Goal: Task Accomplishment & Management: Manage account settings

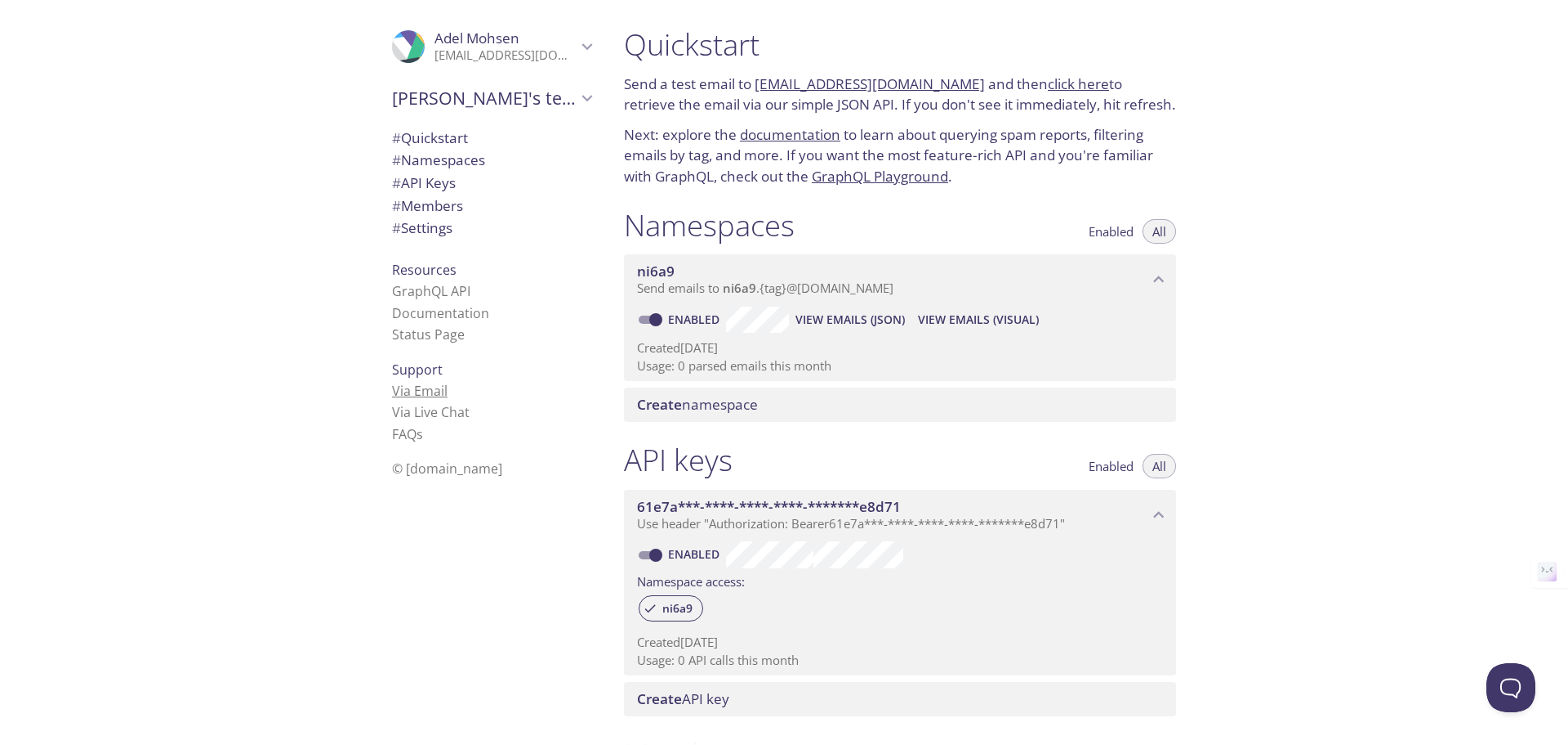
click at [392, 396] on link "Via Email" at bounding box center [419, 390] width 55 height 18
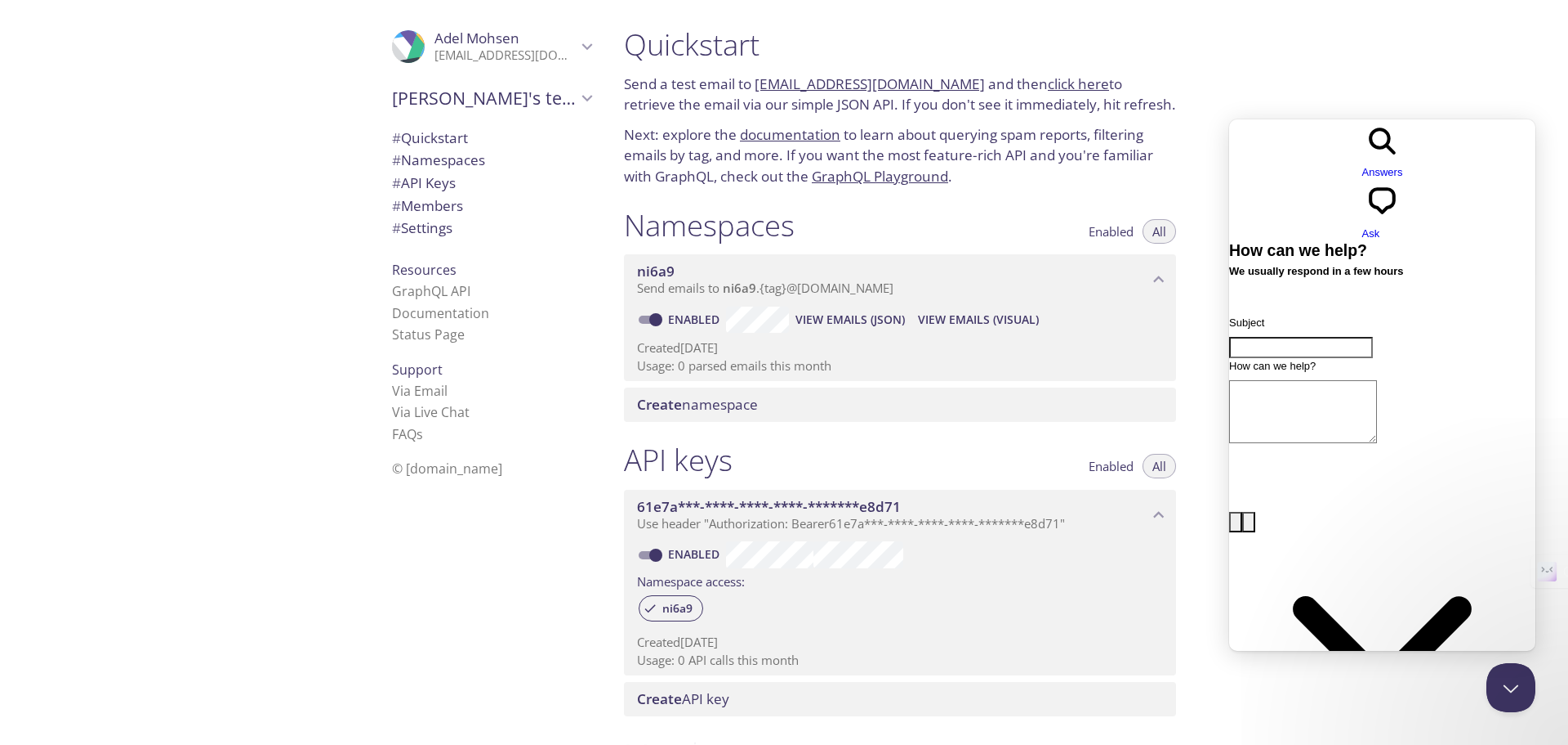
click at [1377, 65] on div "Quickstart Send a test email to [EMAIL_ADDRESS][DOMAIN_NAME] and then click her…" at bounding box center [1090, 372] width 957 height 745
click at [1504, 684] on button "Close Beacon popover" at bounding box center [1508, 684] width 49 height 49
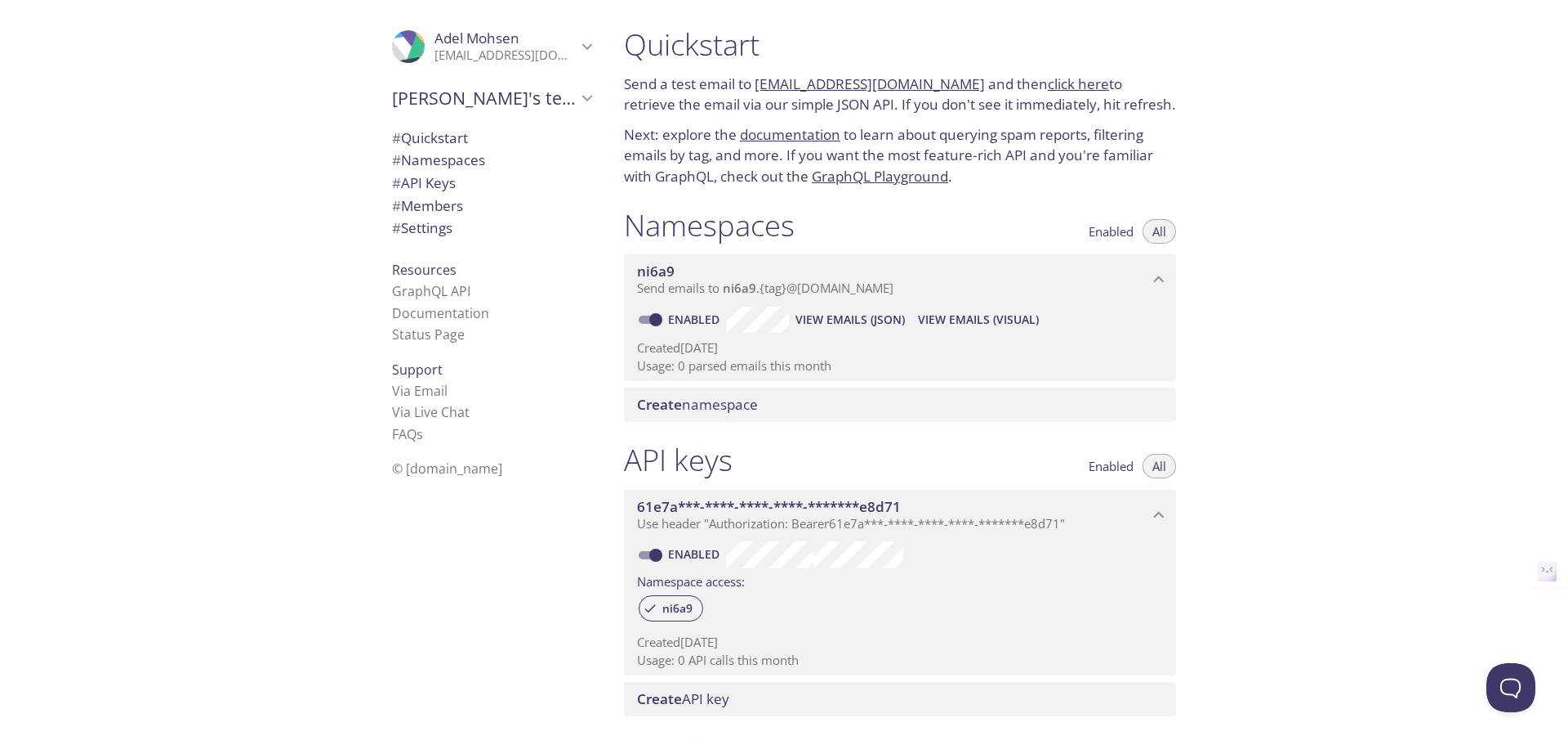
click at [532, 47] on span "[PERSON_NAME]" at bounding box center [505, 38] width 142 height 18
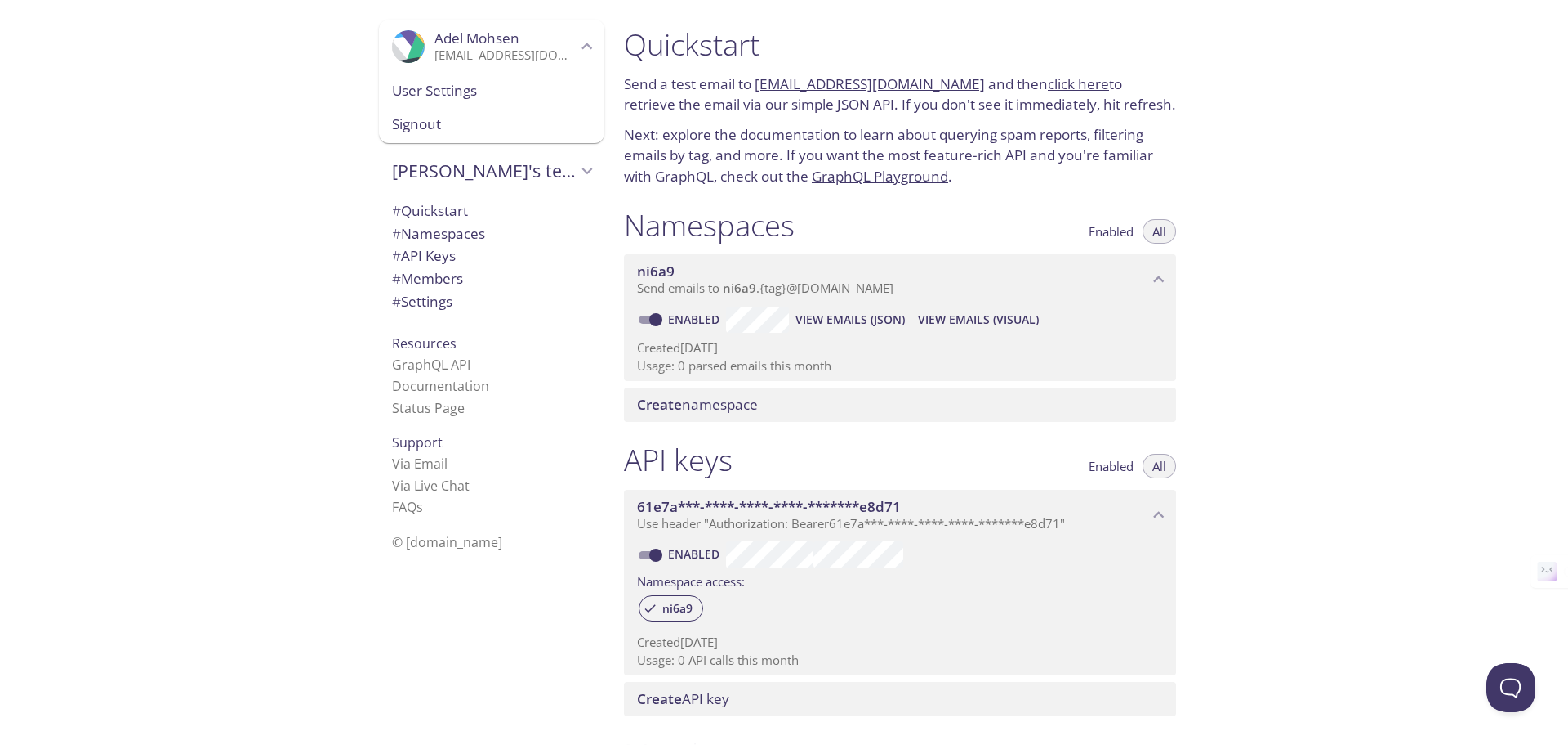
click at [484, 100] on span "User Settings" at bounding box center [492, 90] width 199 height 22
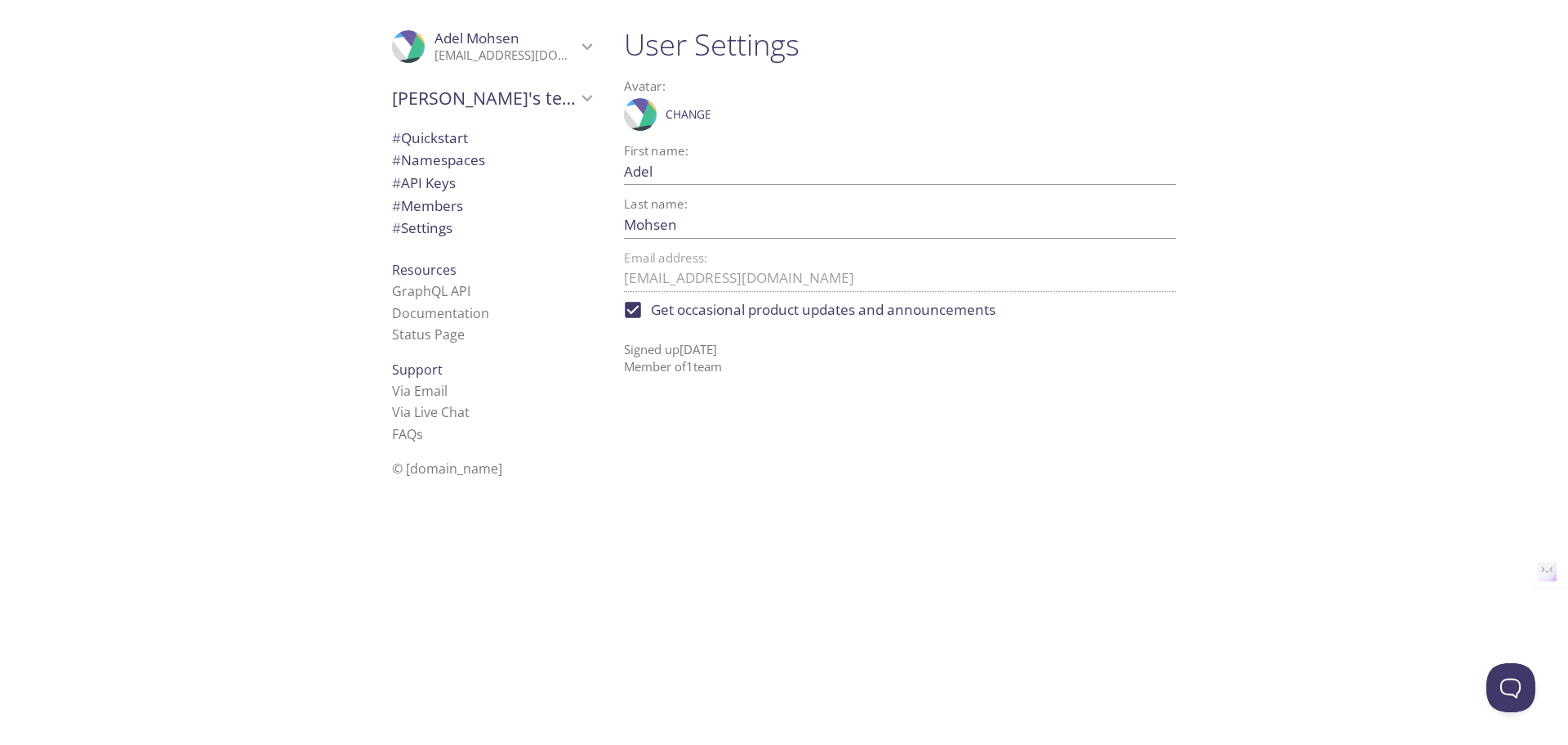
click at [392, 53] on icon ".cls-1 { fill: #6d5ca8; } .cls-2 { fill: #3fc191; } .cls-3 { fill: #3b4752; } .…" at bounding box center [408, 46] width 33 height 33
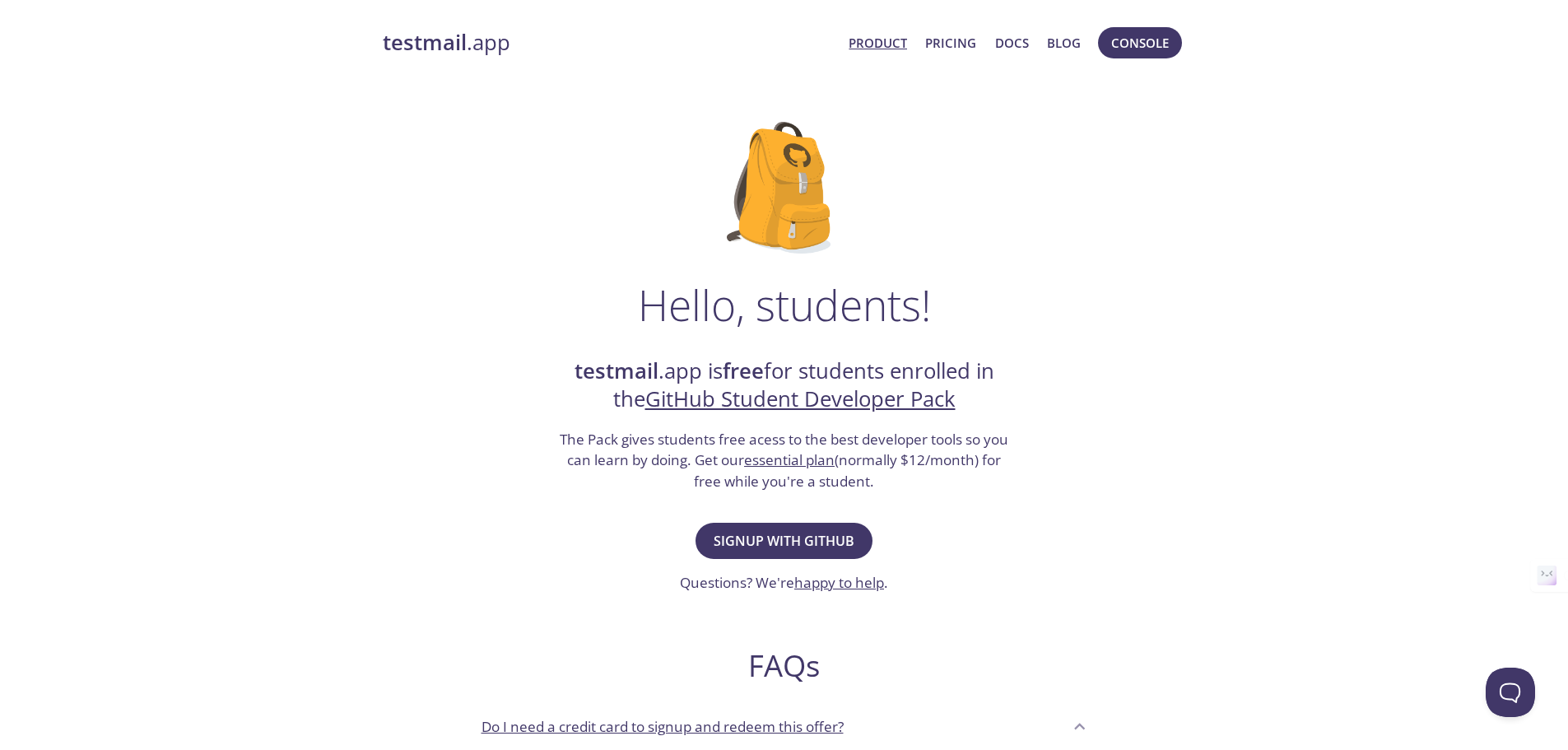
click at [874, 43] on link "Product" at bounding box center [878, 43] width 59 height 22
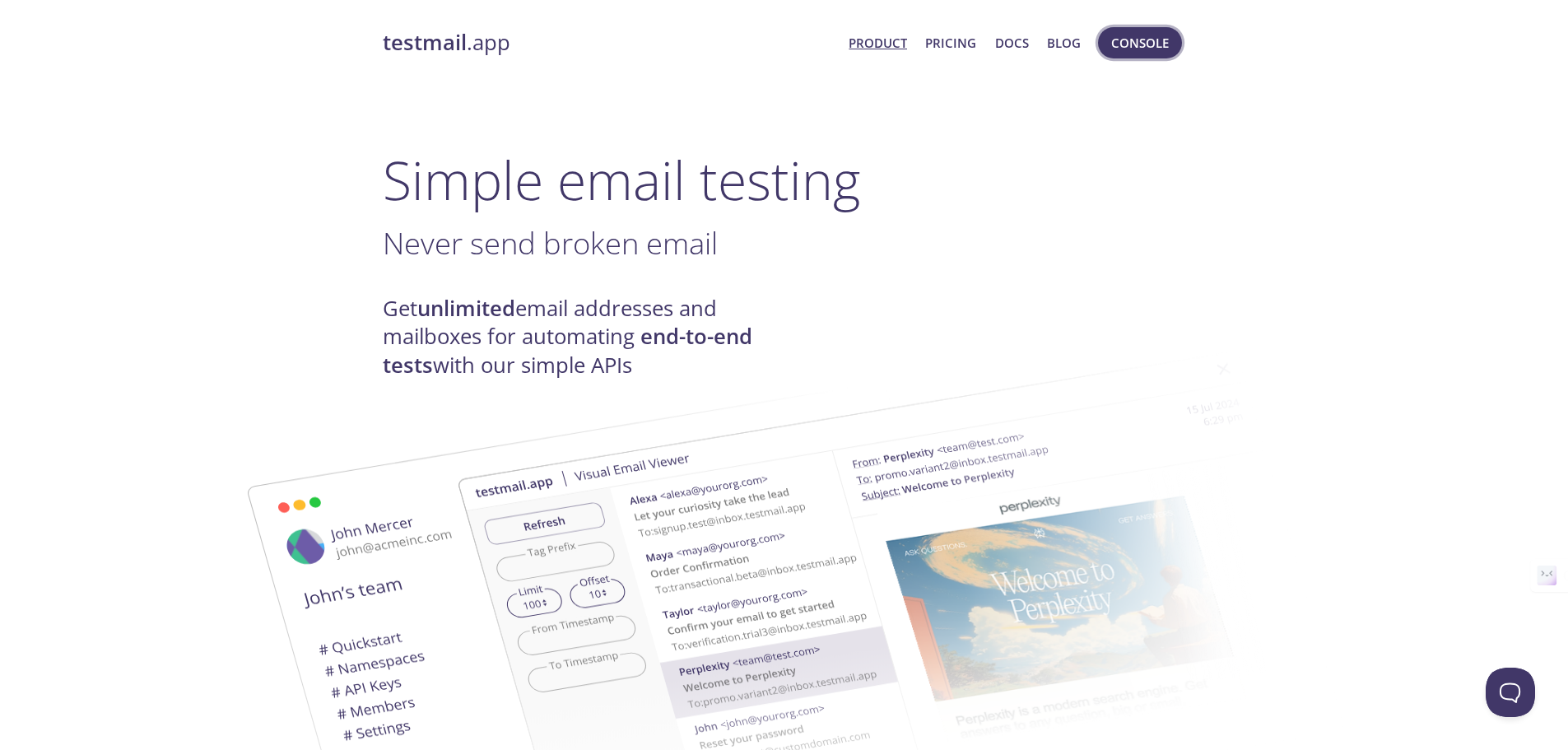
click at [1111, 51] on span "Console" at bounding box center [1140, 43] width 58 height 22
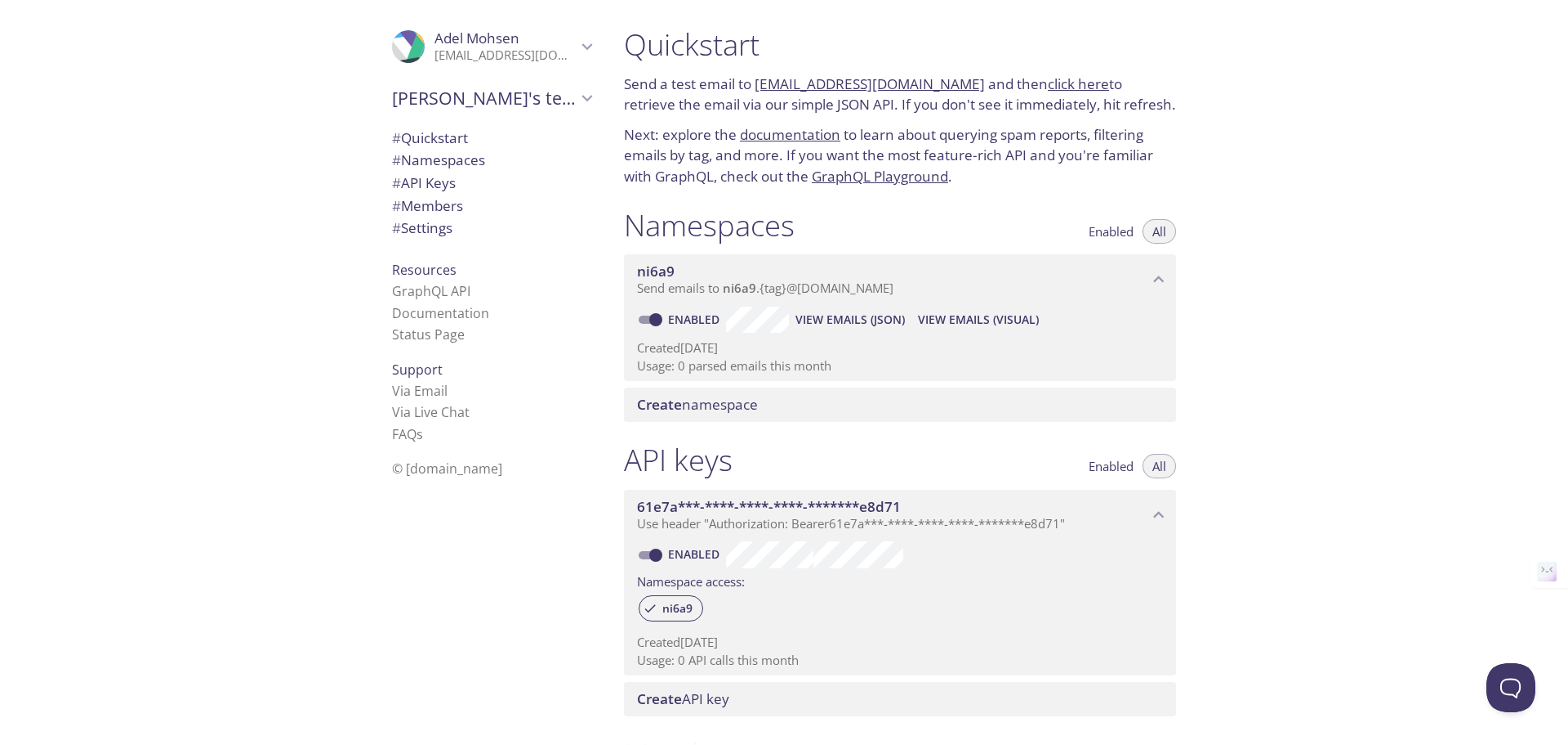
click at [435, 146] on span "# Quickstart" at bounding box center [430, 137] width 76 height 19
click at [1121, 231] on span "Enabled" at bounding box center [1111, 231] width 45 height 0
click at [1121, 240] on button "Enabled" at bounding box center [1111, 231] width 65 height 24
click at [1109, 452] on div "Enabled All" at bounding box center [1127, 459] width 97 height 37
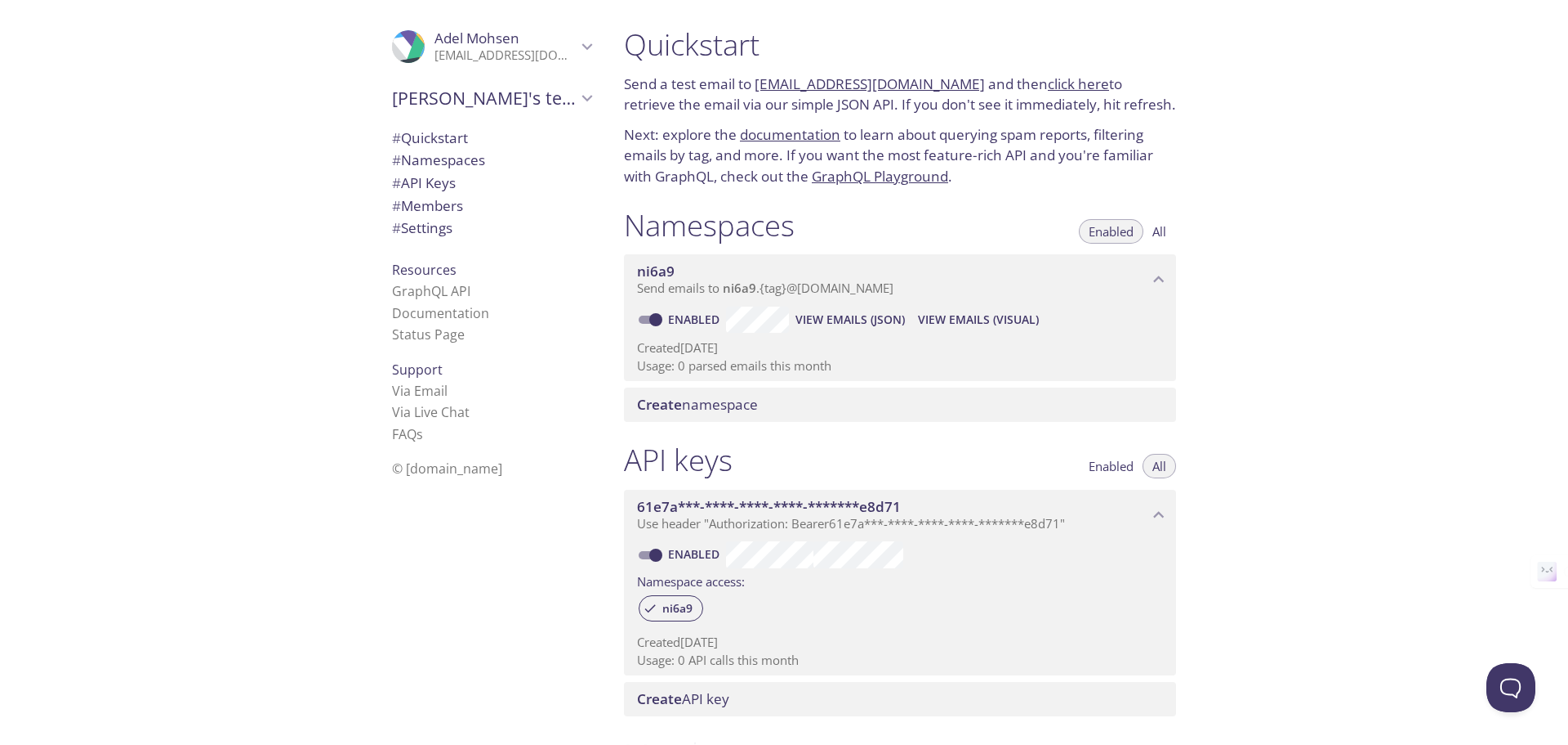
click at [1106, 466] on span "Enabled" at bounding box center [1111, 466] width 45 height 0
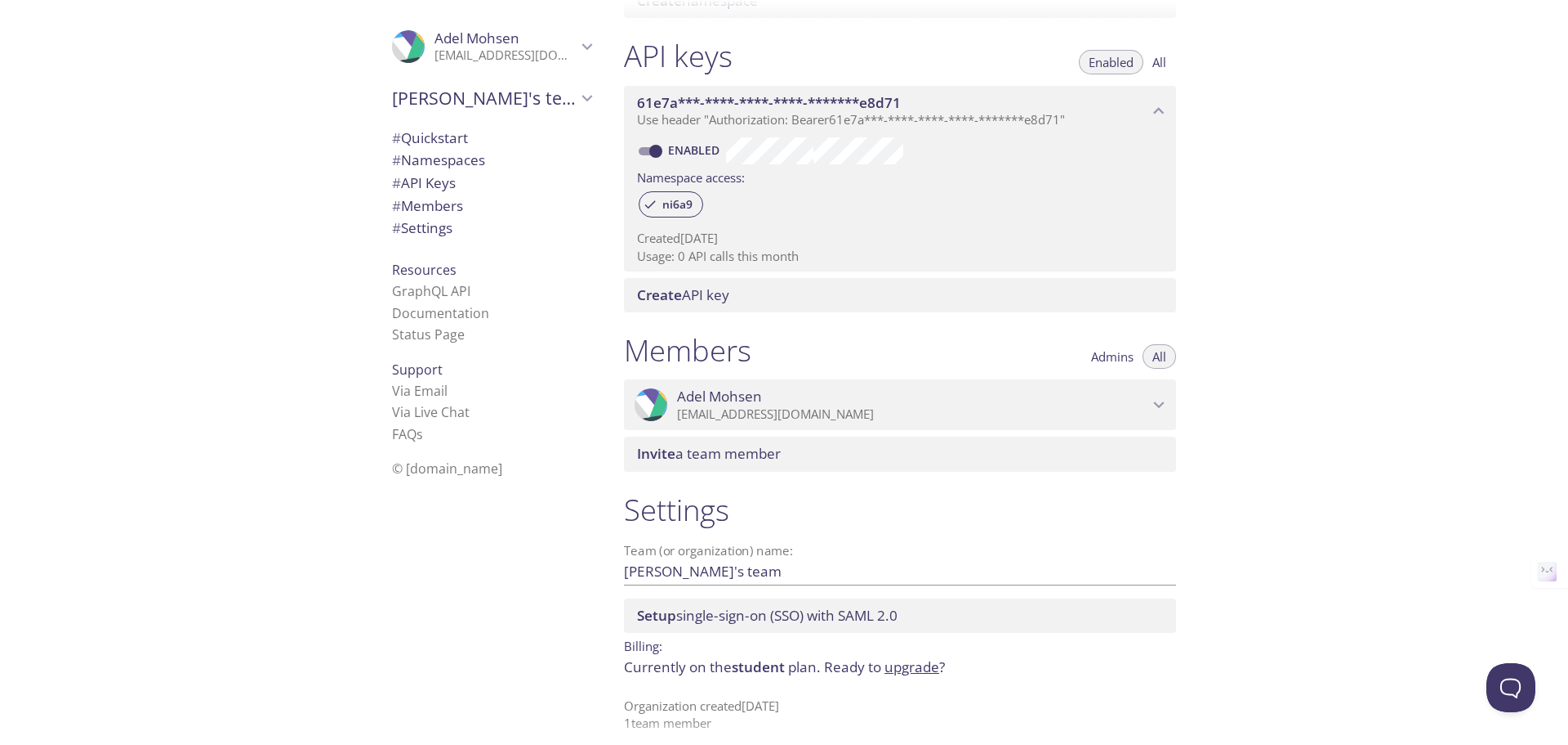
scroll to position [408, 0]
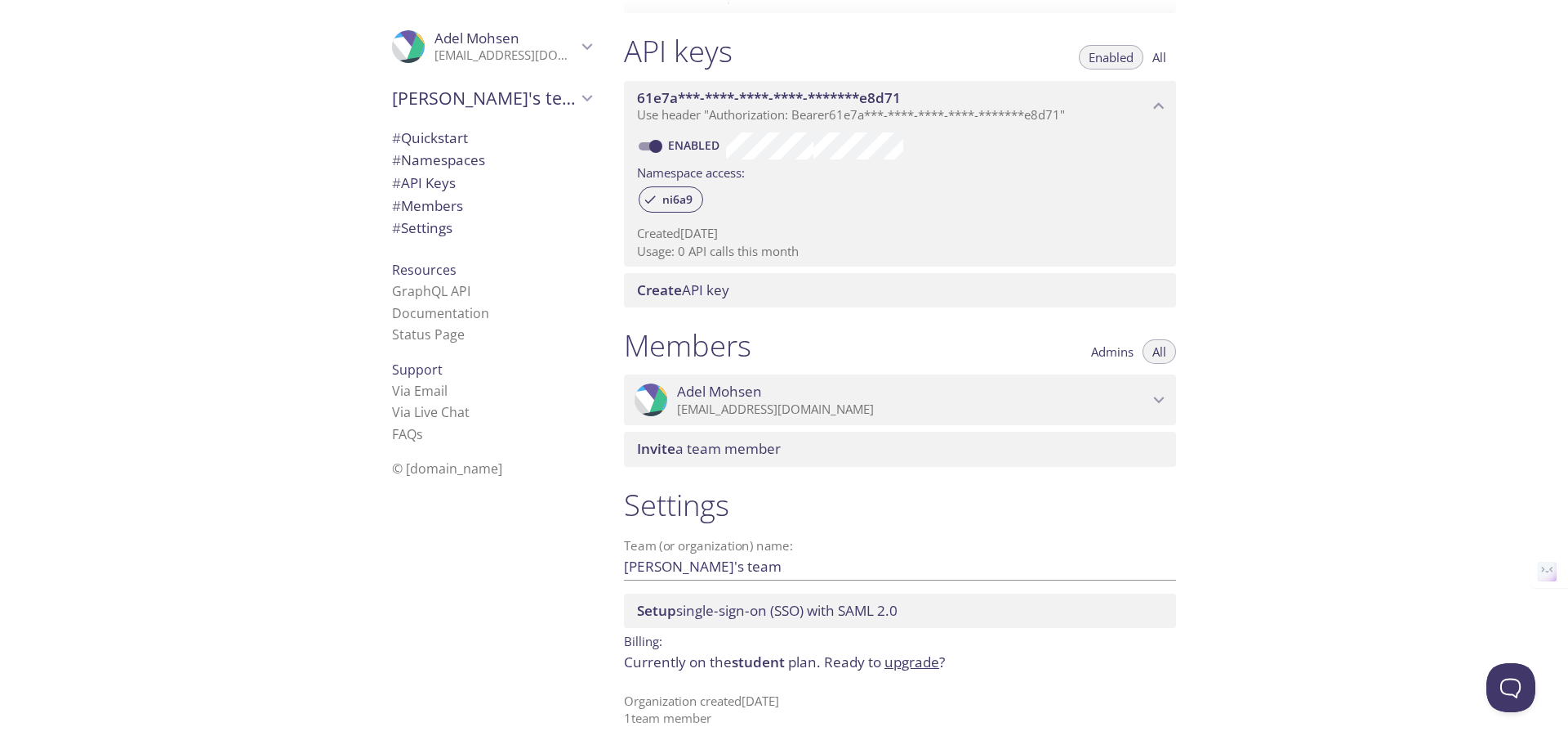
click at [1111, 359] on button "Admins" at bounding box center [1113, 352] width 62 height 24
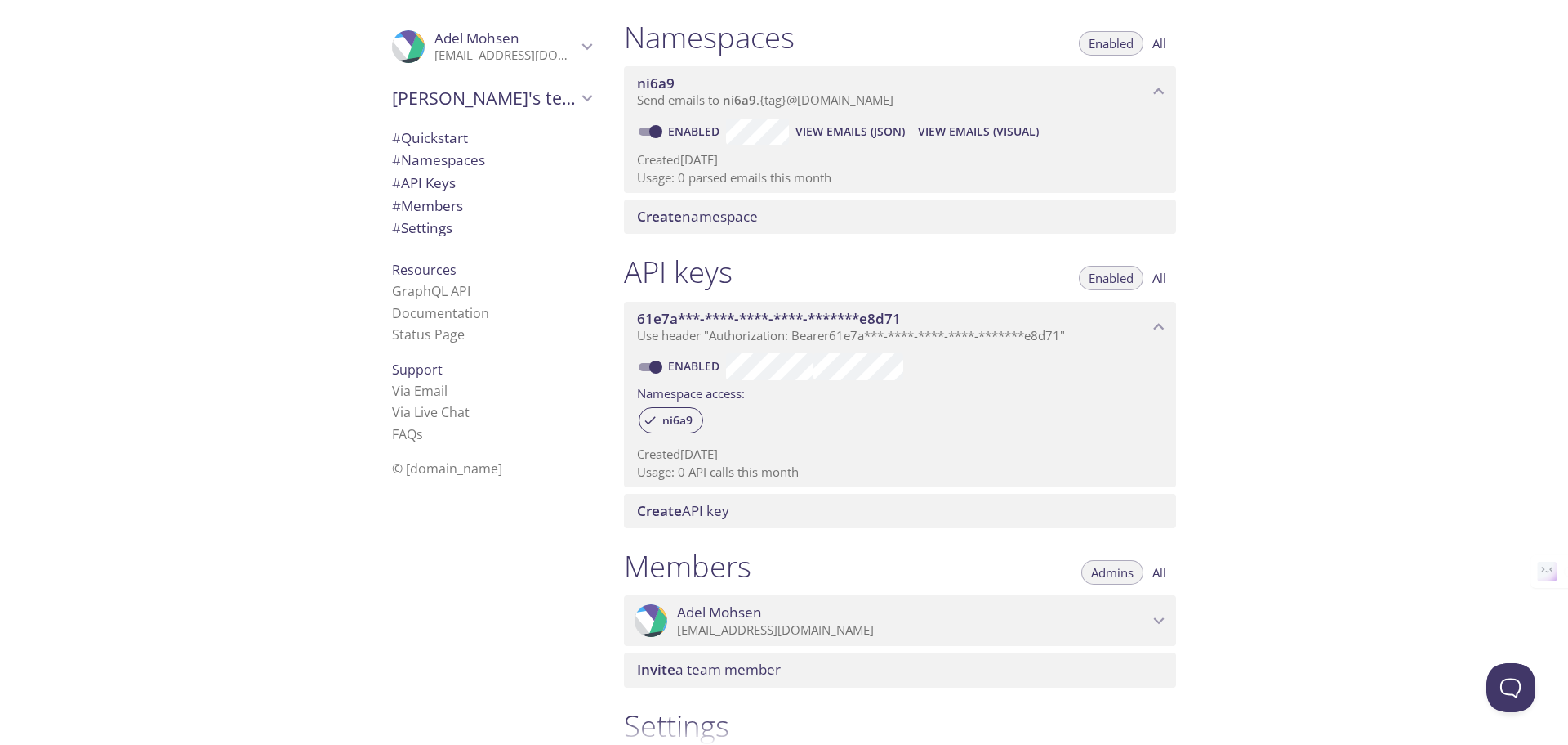
scroll to position [172, 0]
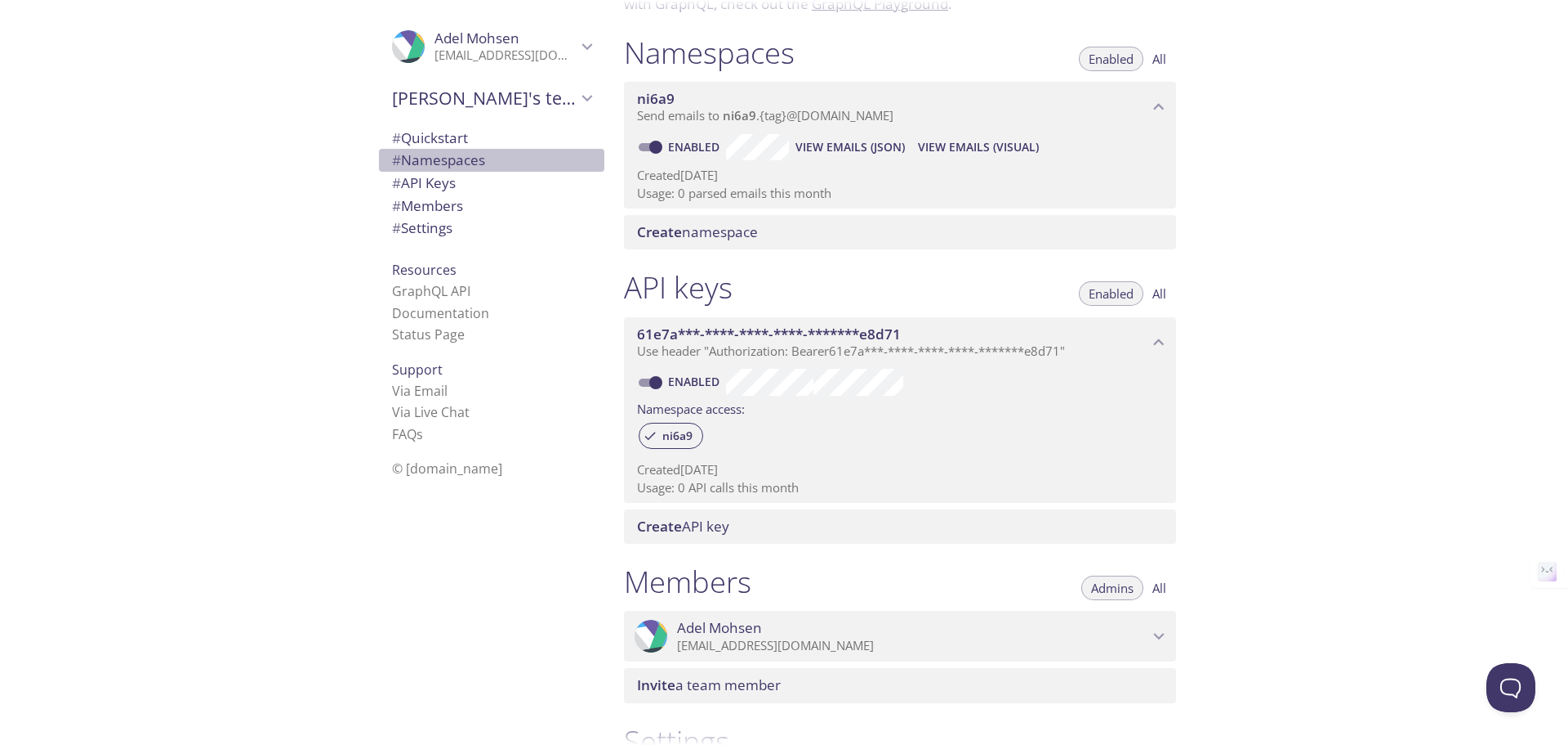
click at [439, 161] on span "# Namespaces" at bounding box center [438, 160] width 93 height 19
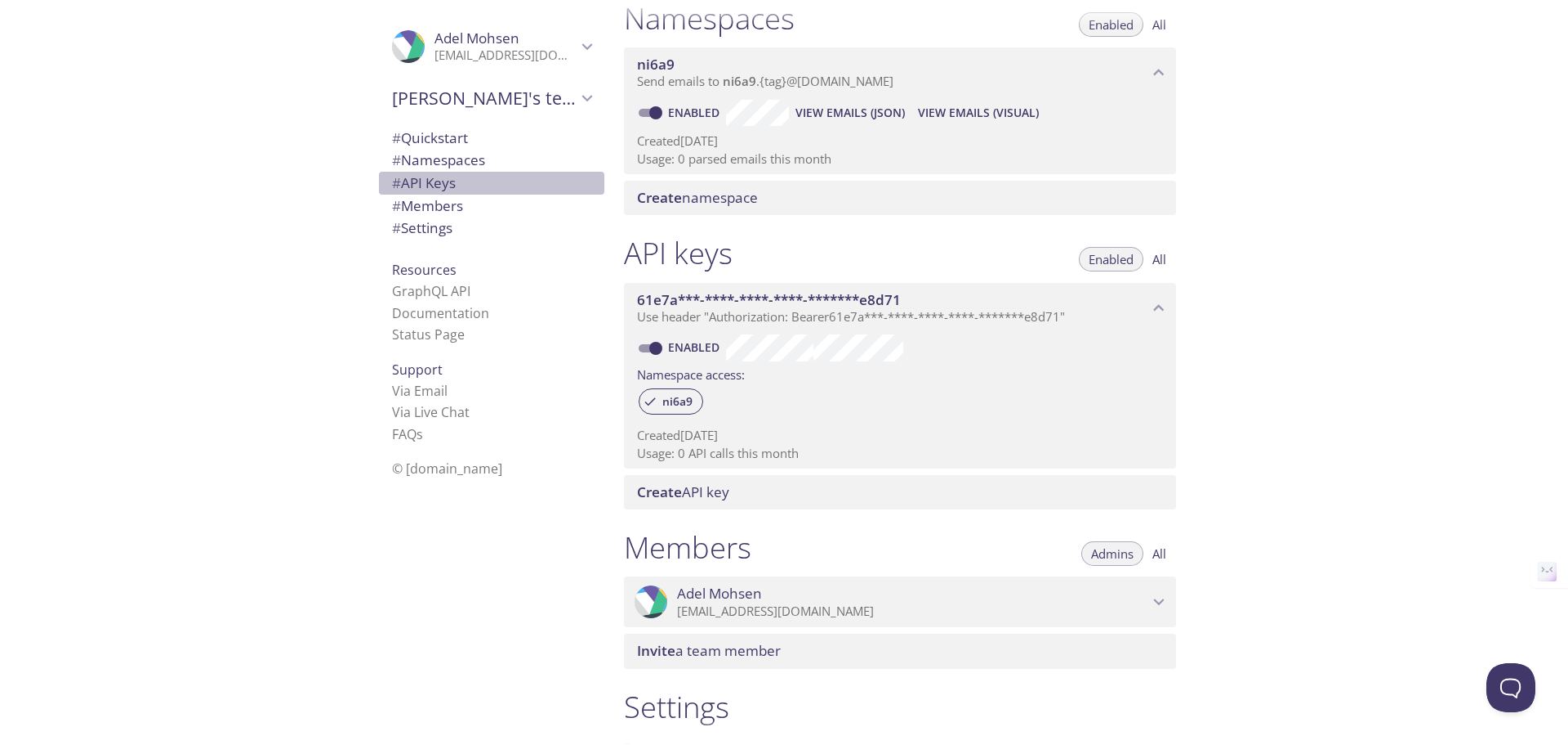
click at [435, 189] on span "# API Keys" at bounding box center [424, 182] width 64 height 19
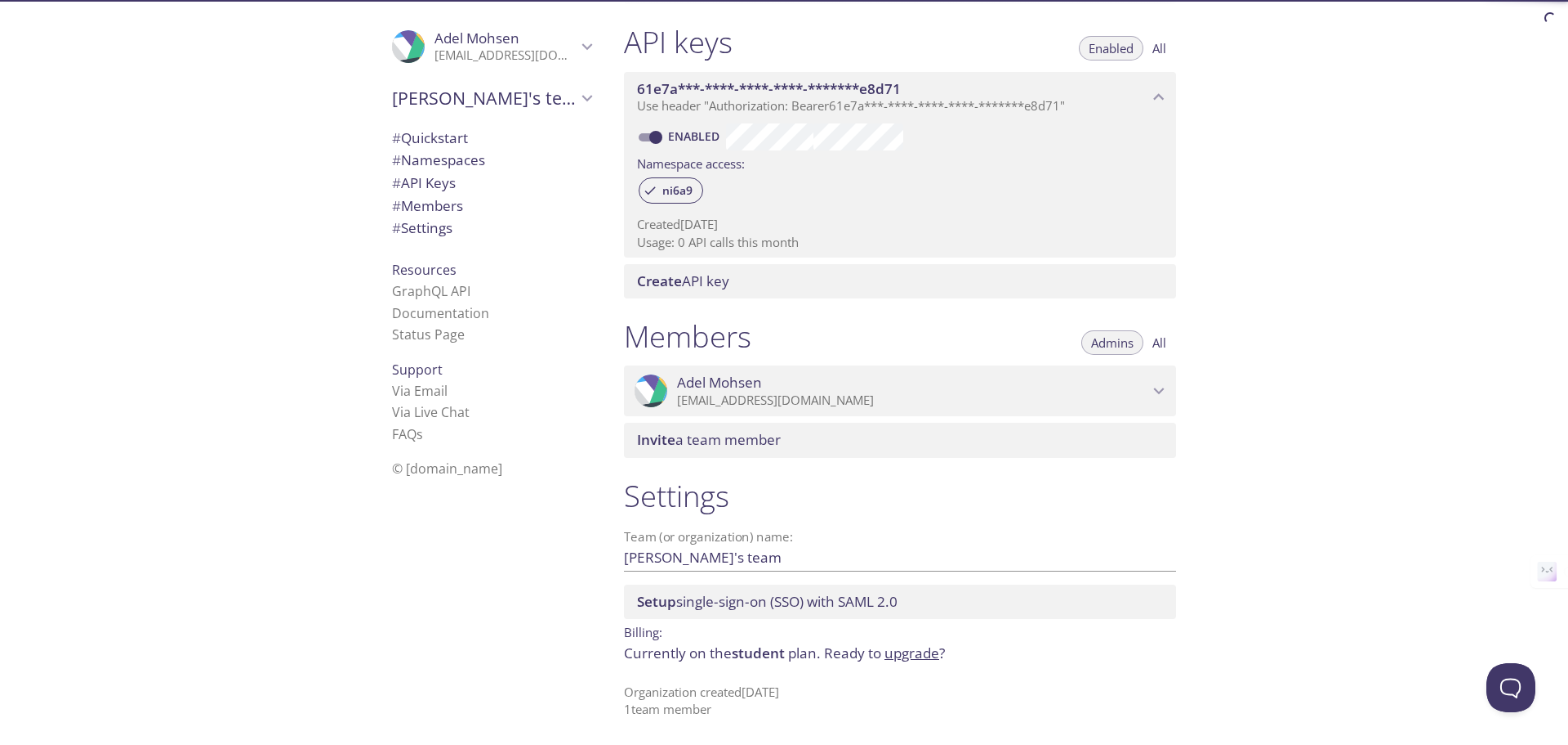
click at [431, 206] on span "# Members" at bounding box center [428, 206] width 71 height 19
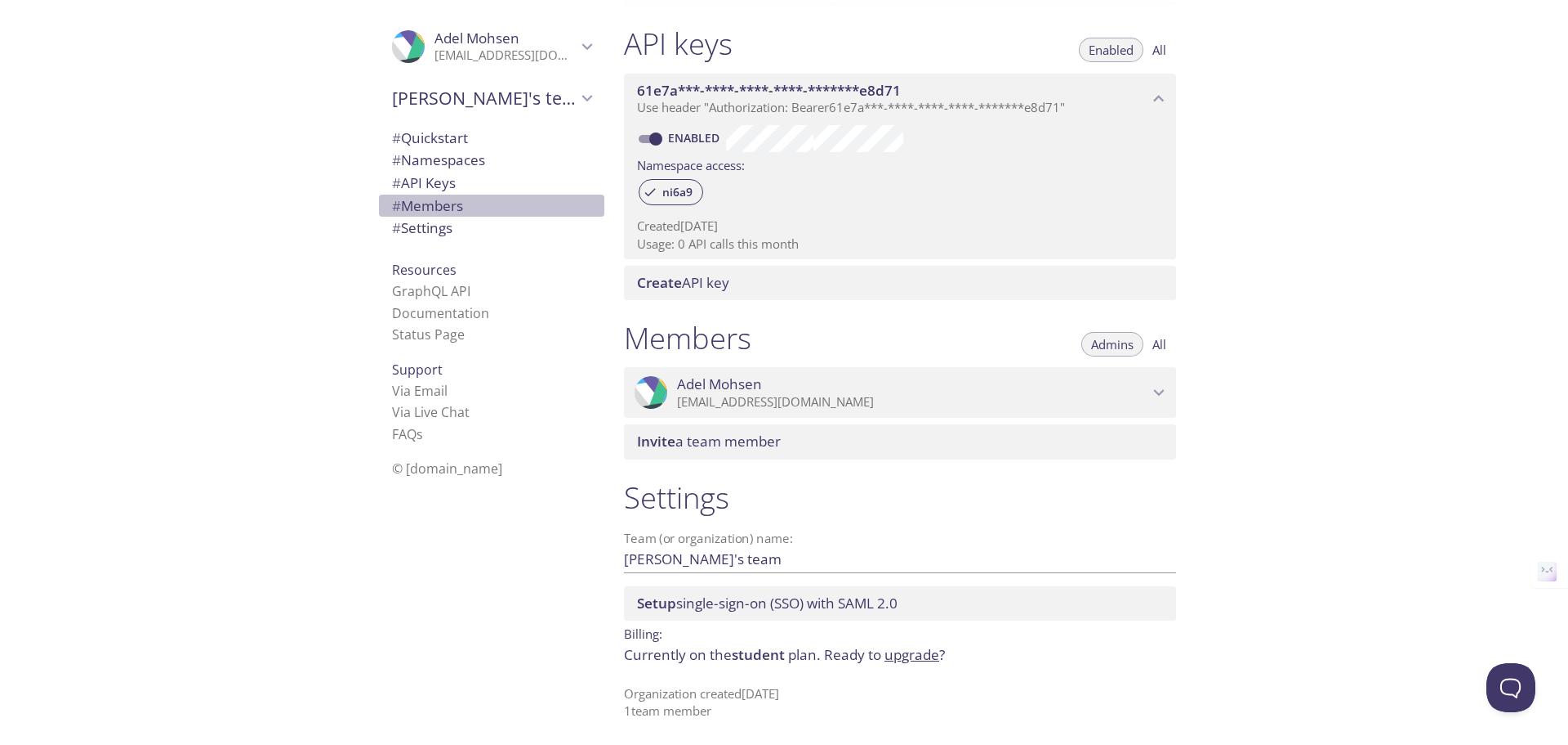
click at [429, 215] on span "# Members" at bounding box center [492, 206] width 199 height 22
click at [426, 228] on span "# Settings" at bounding box center [422, 228] width 60 height 19
click at [425, 231] on span "# Settings" at bounding box center [422, 228] width 60 height 19
click at [677, 608] on span "Setup single-sign-on (SSO) with SAML 2.0" at bounding box center [767, 601] width 260 height 19
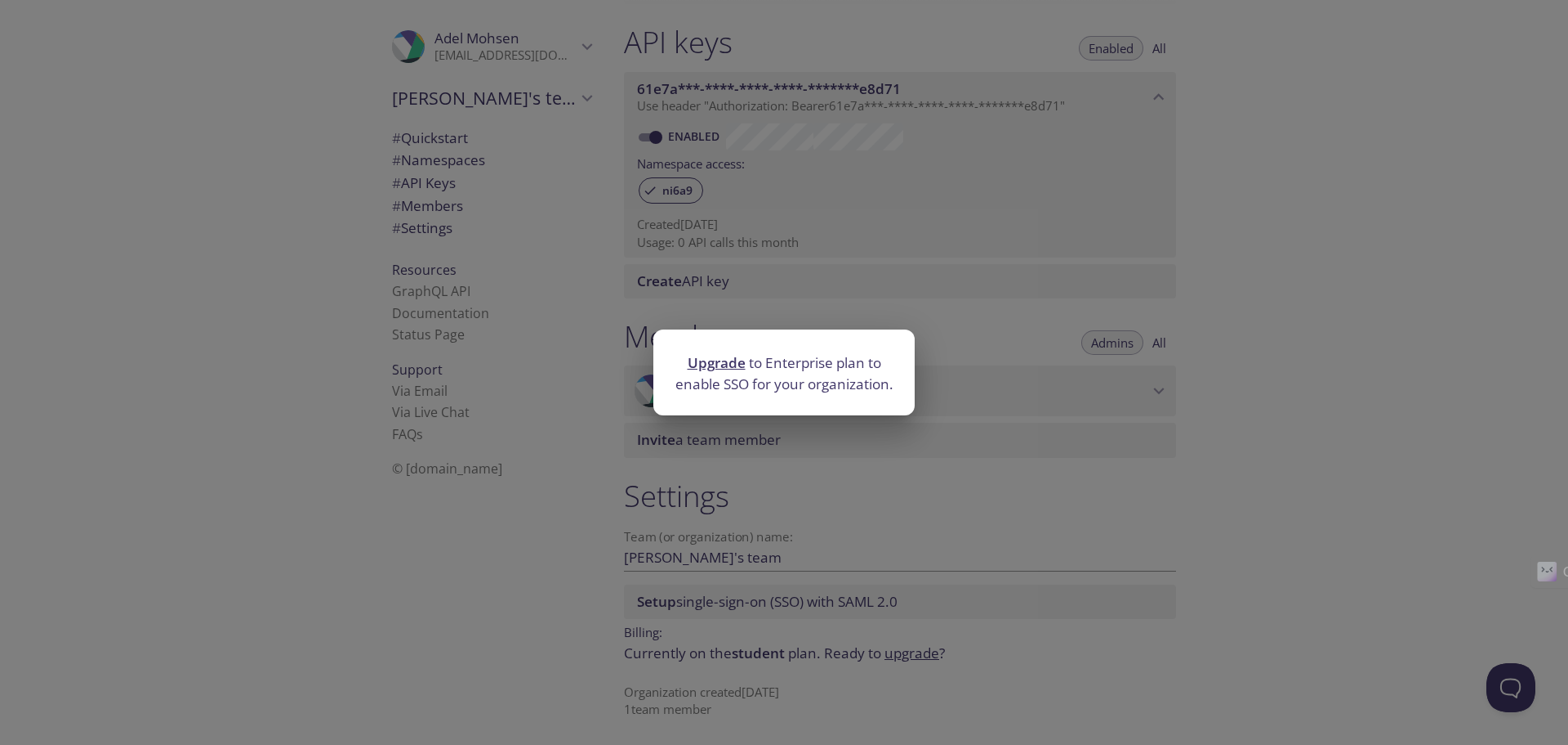
click at [1185, 668] on div "Upgrade to Enterprise plan to enable SSO for your organization." at bounding box center [784, 372] width 1568 height 745
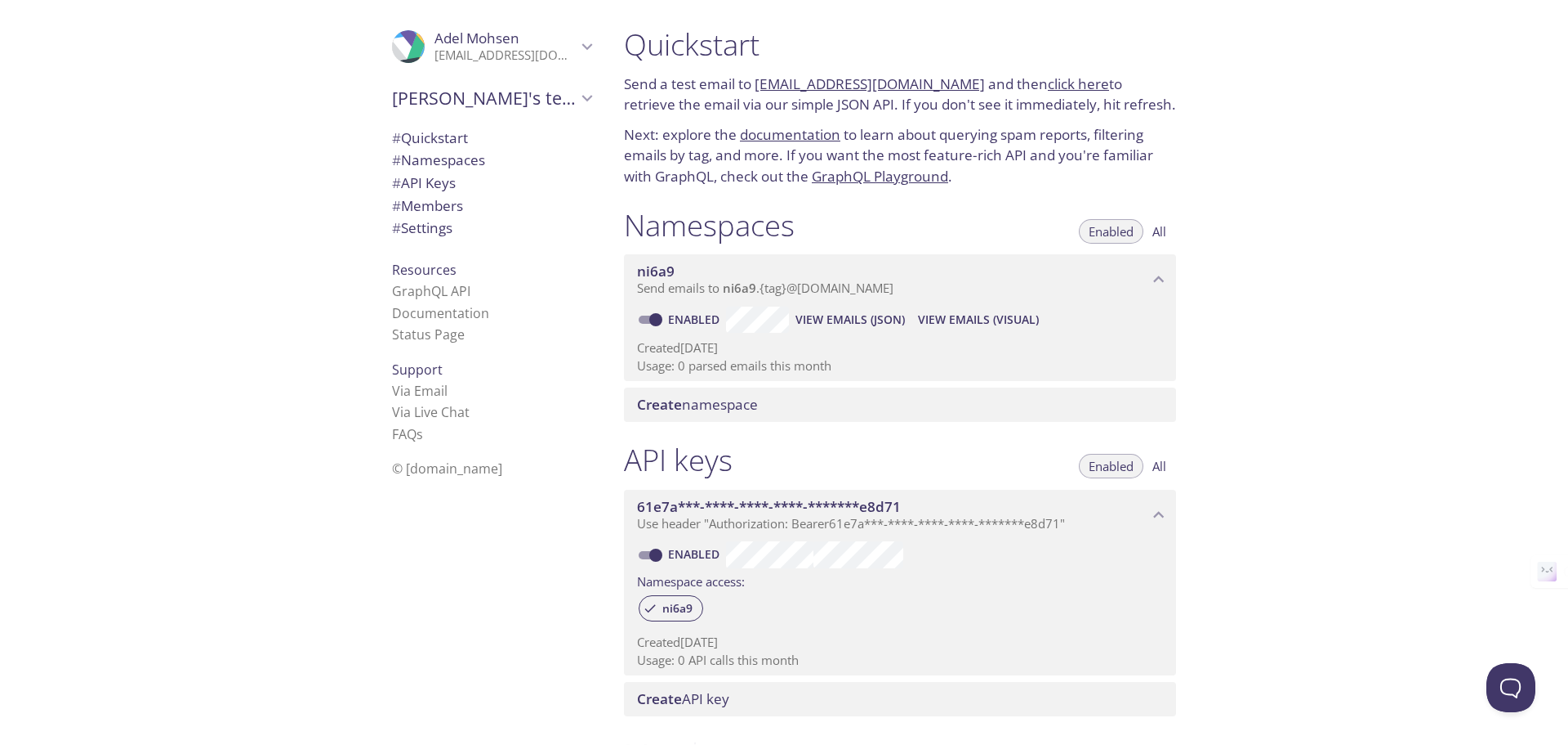
click at [867, 84] on link "[EMAIL_ADDRESS][DOMAIN_NAME]" at bounding box center [870, 84] width 230 height 19
click at [1017, 624] on div "ni6a9" at bounding box center [901, 609] width 526 height 35
click at [1048, 90] on link "click here" at bounding box center [1078, 84] width 61 height 19
click at [571, 34] on div ".cls-1 { fill: #6d5ca8; } .cls-2 { fill: #3fc191; } .cls-3 { fill: #3b4752; } .…" at bounding box center [492, 46] width 226 height 54
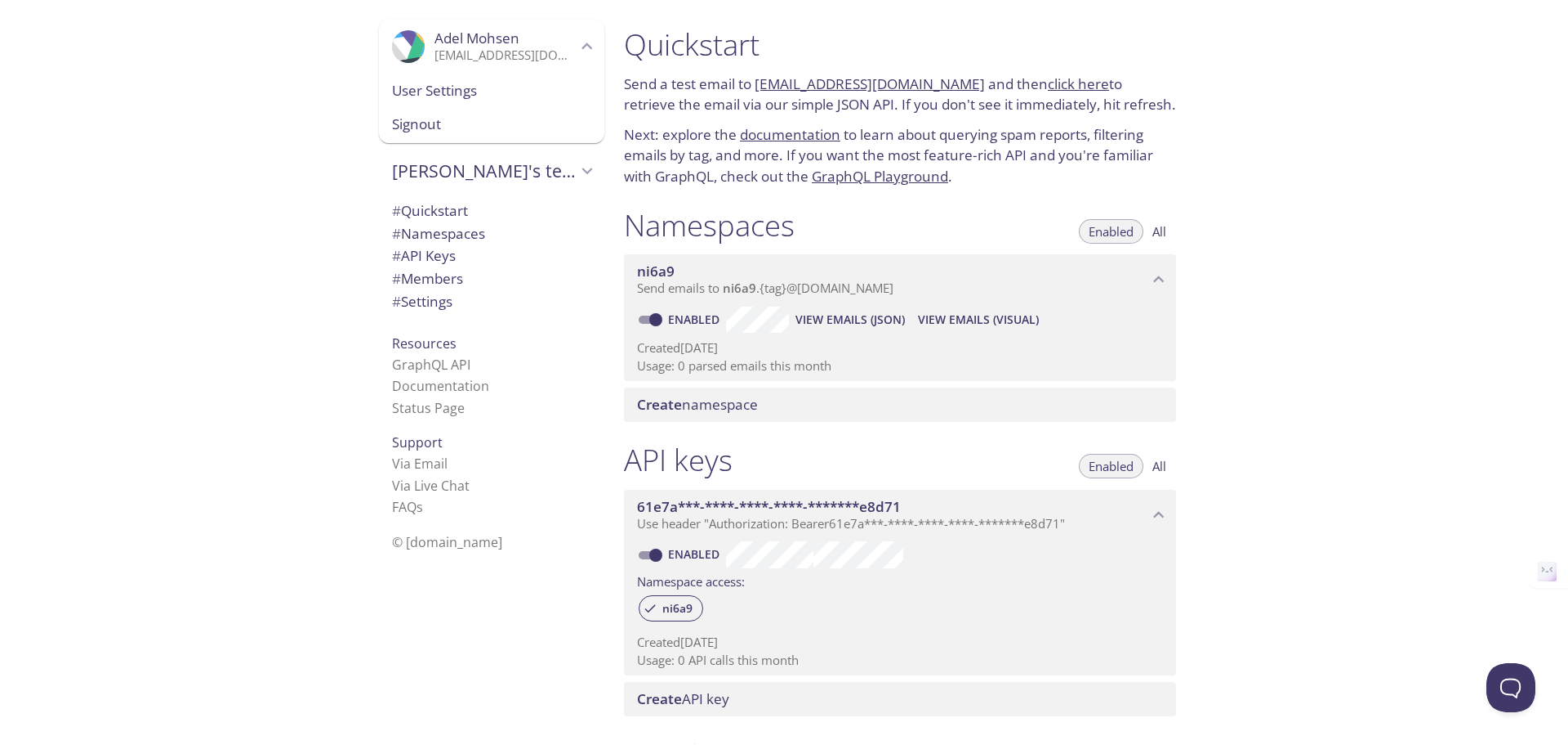
click at [477, 85] on span "User Settings" at bounding box center [492, 90] width 199 height 22
